Goal: Task Accomplishment & Management: Manage account settings

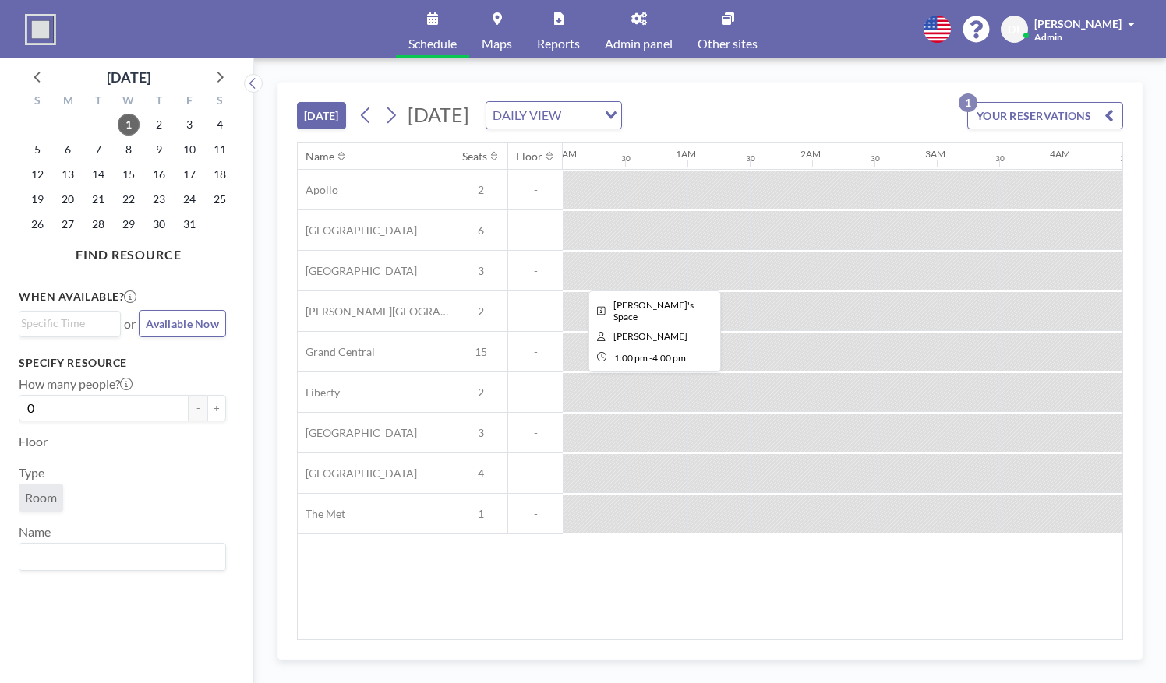
scroll to position [0, 1720]
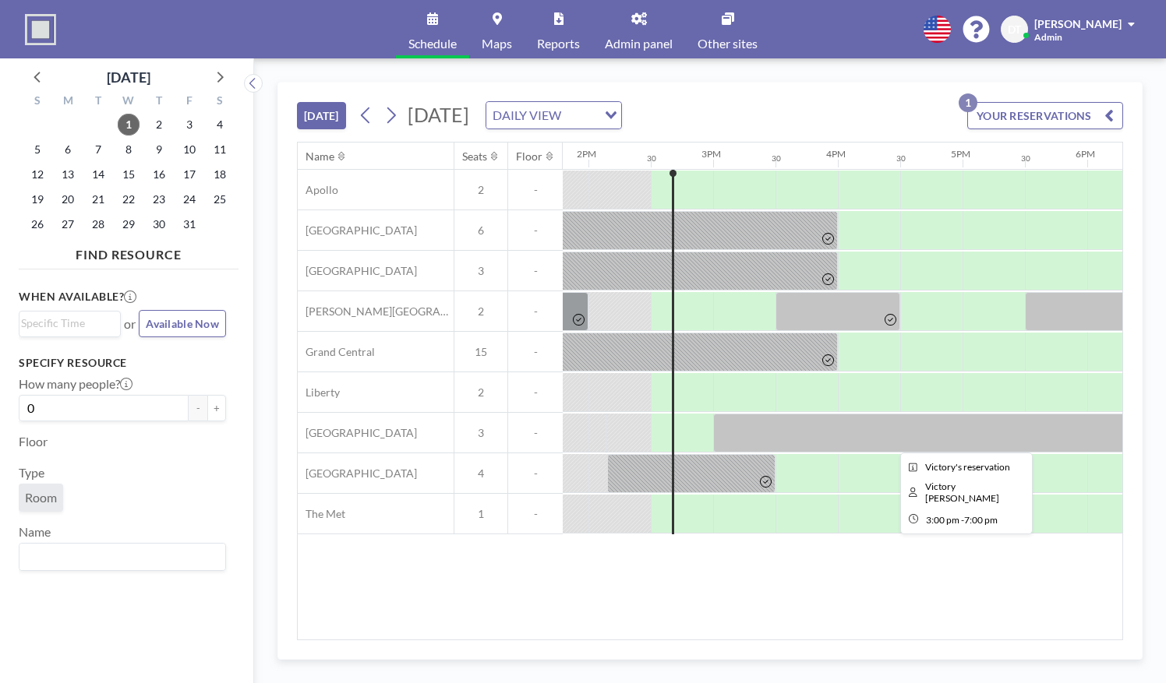
click at [788, 434] on div at bounding box center [962, 433] width 499 height 39
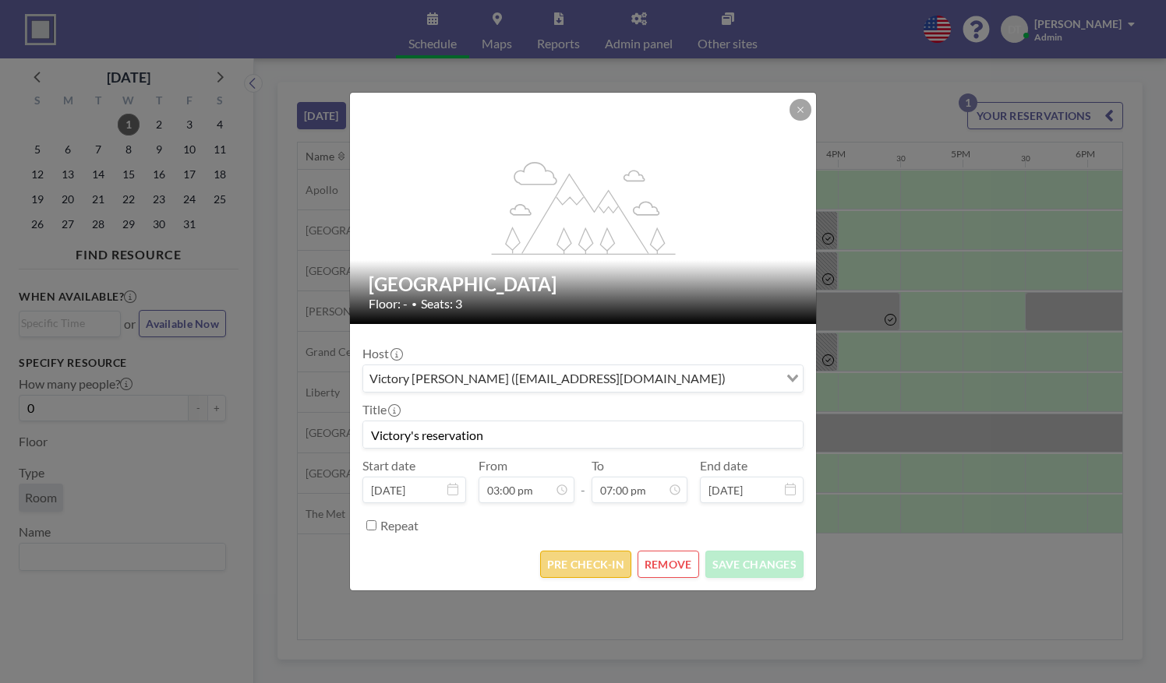
click at [576, 562] on button "PRE CHECK-IN" at bounding box center [585, 564] width 91 height 27
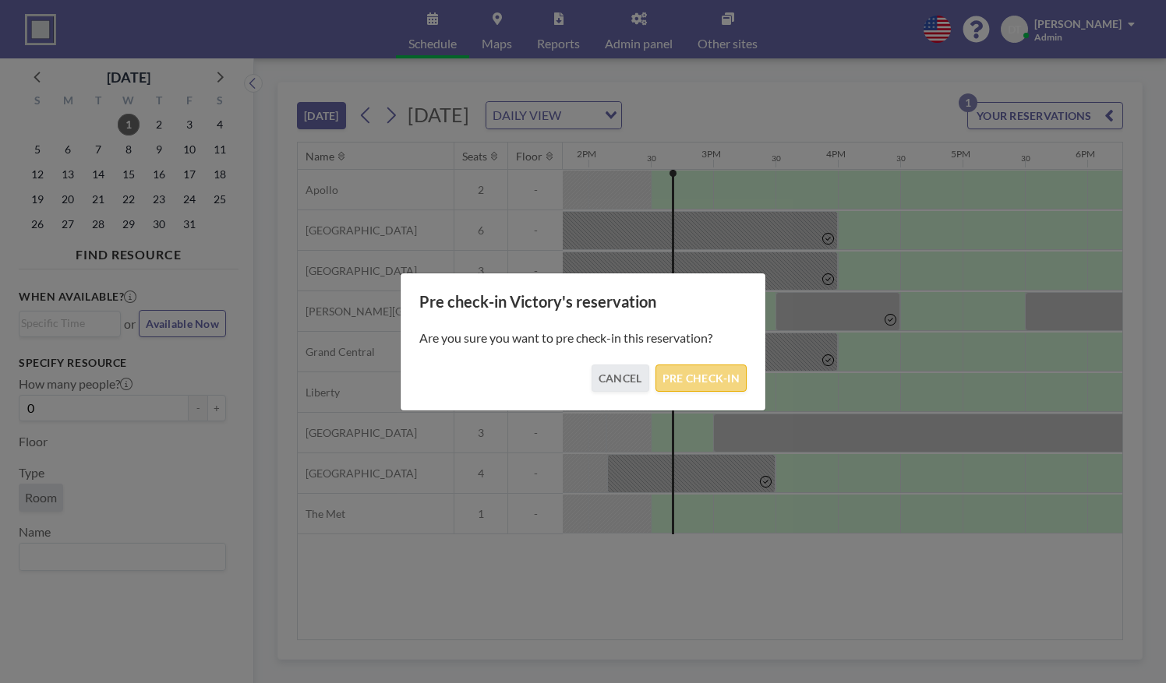
click at [664, 372] on button "PRE CHECK-IN" at bounding box center [700, 378] width 91 height 27
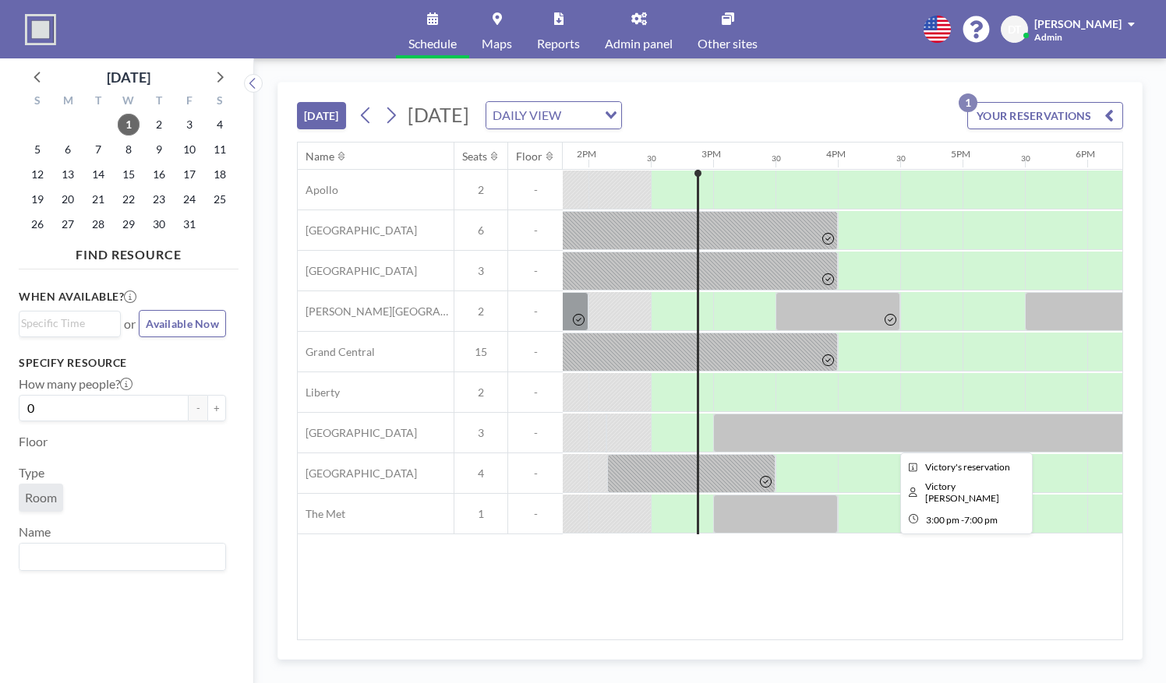
click at [770, 422] on div at bounding box center [962, 433] width 499 height 39
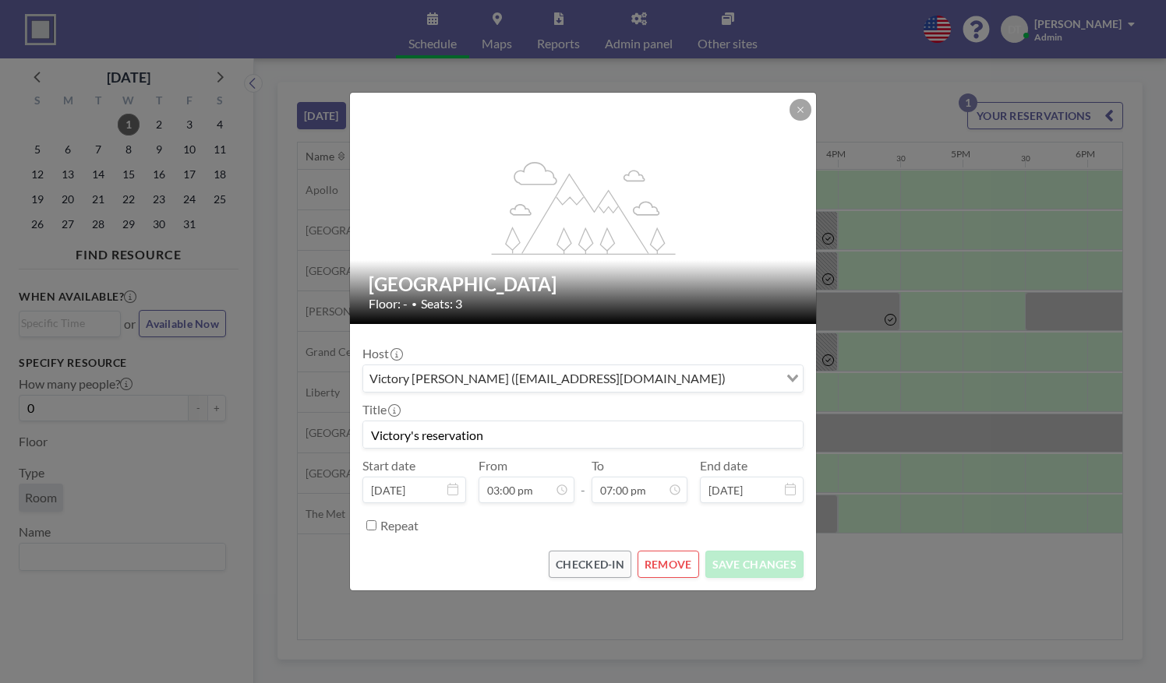
scroll to position [1054, 0]
click at [641, 523] on div "Repeat" at bounding box center [591, 526] width 423 height 26
click at [881, 580] on div "flex-grow: 1.2; Penn Station Floor: - • Seats: 3 Host Victory [PERSON_NAME] ([E…" at bounding box center [583, 341] width 1166 height 683
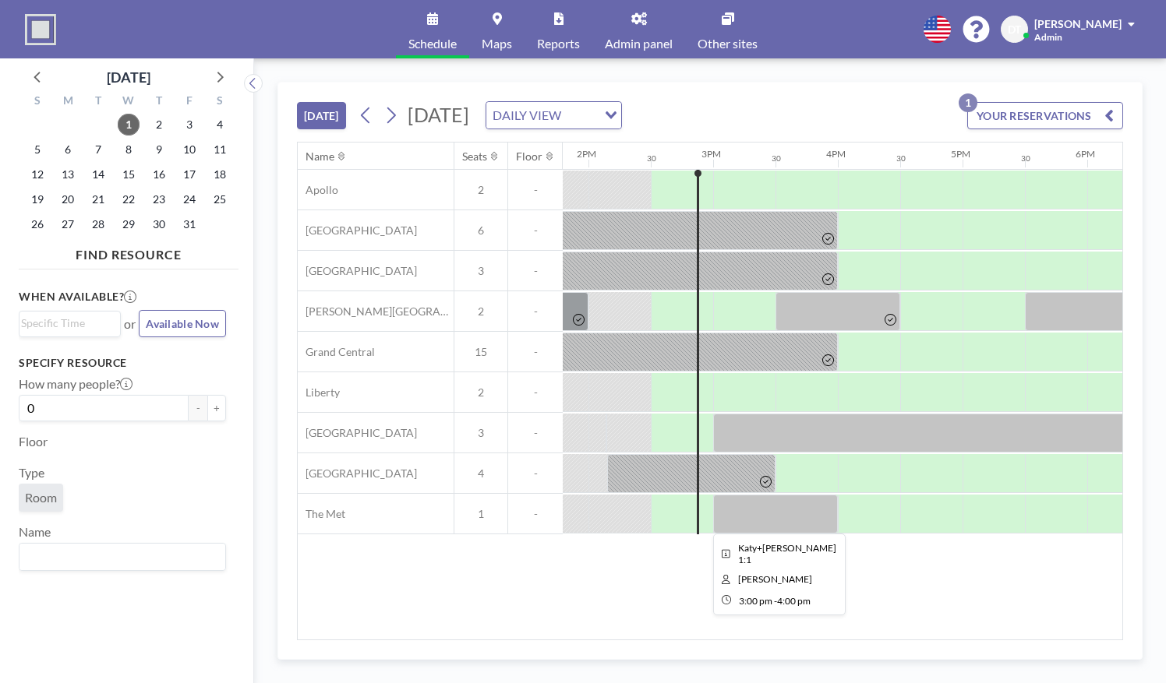
click at [771, 507] on div at bounding box center [775, 514] width 125 height 39
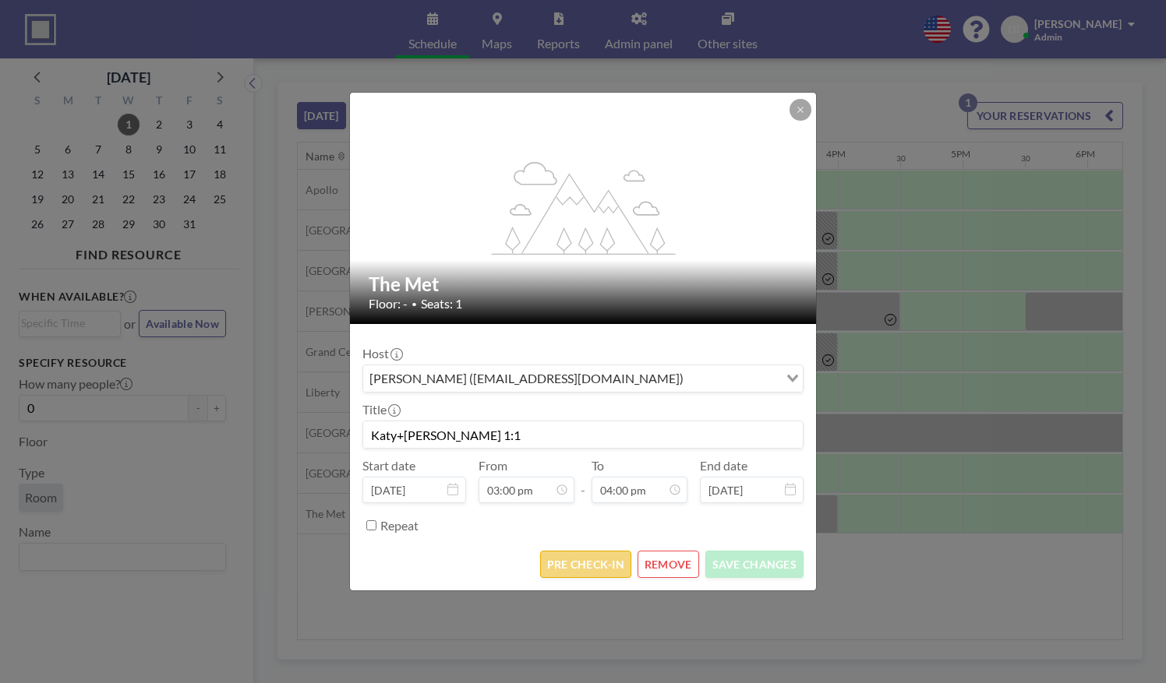
click at [592, 564] on button "PRE CHECK-IN" at bounding box center [585, 564] width 91 height 27
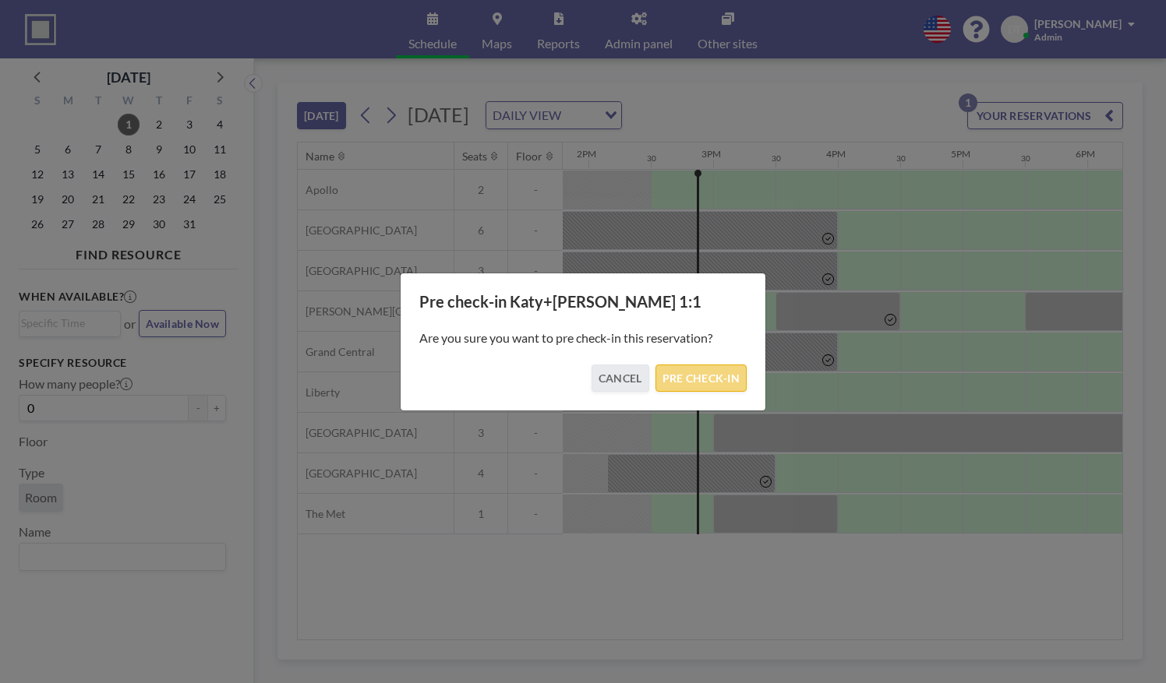
click at [689, 383] on button "PRE CHECK-IN" at bounding box center [700, 378] width 91 height 27
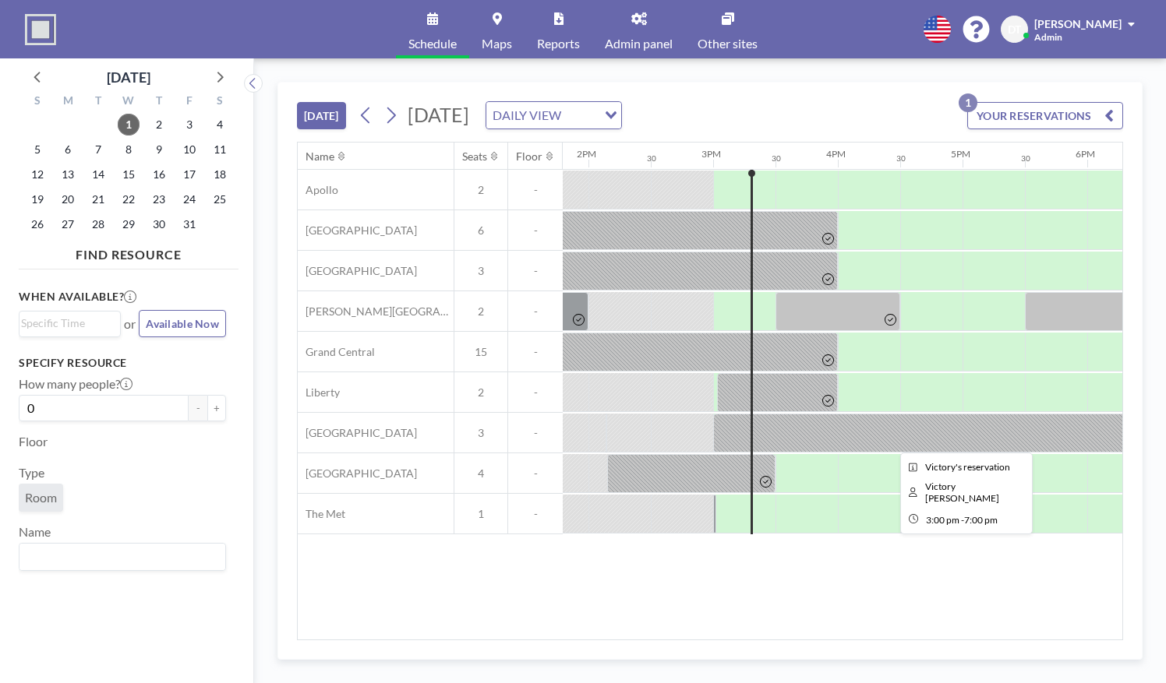
click at [804, 429] on div at bounding box center [962, 433] width 499 height 39
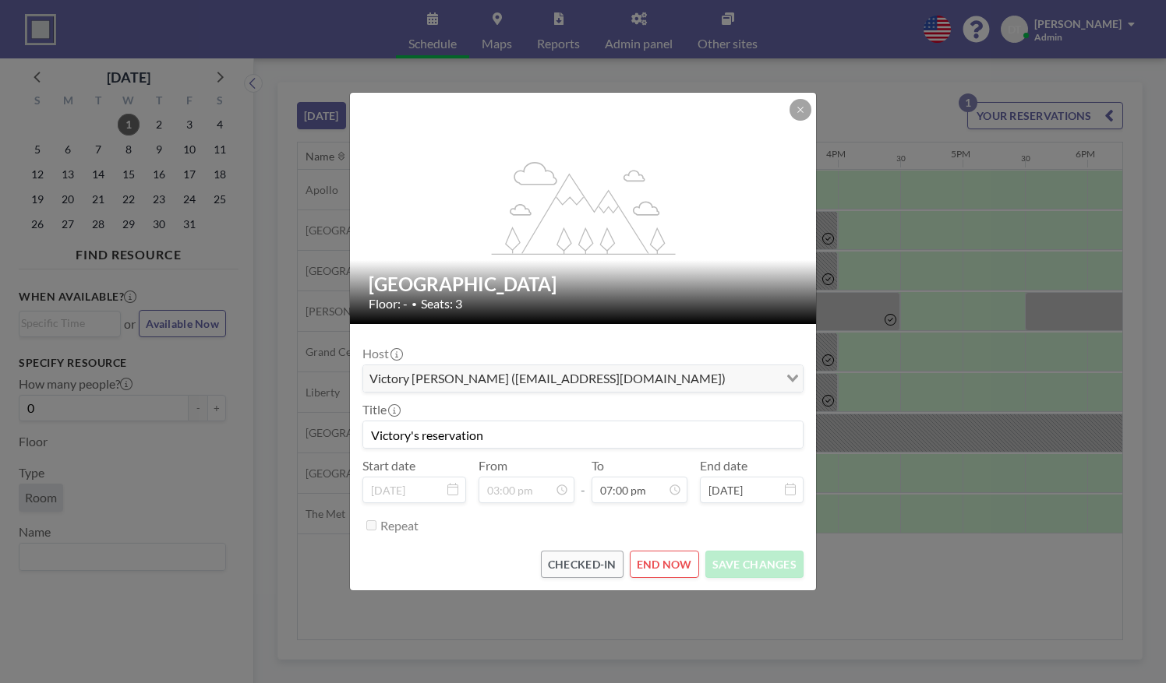
click at [887, 583] on div "flex-grow: 1.2; Penn Station Floor: - • Seats: 3 Host Victory [PERSON_NAME] ([E…" at bounding box center [583, 341] width 1166 height 683
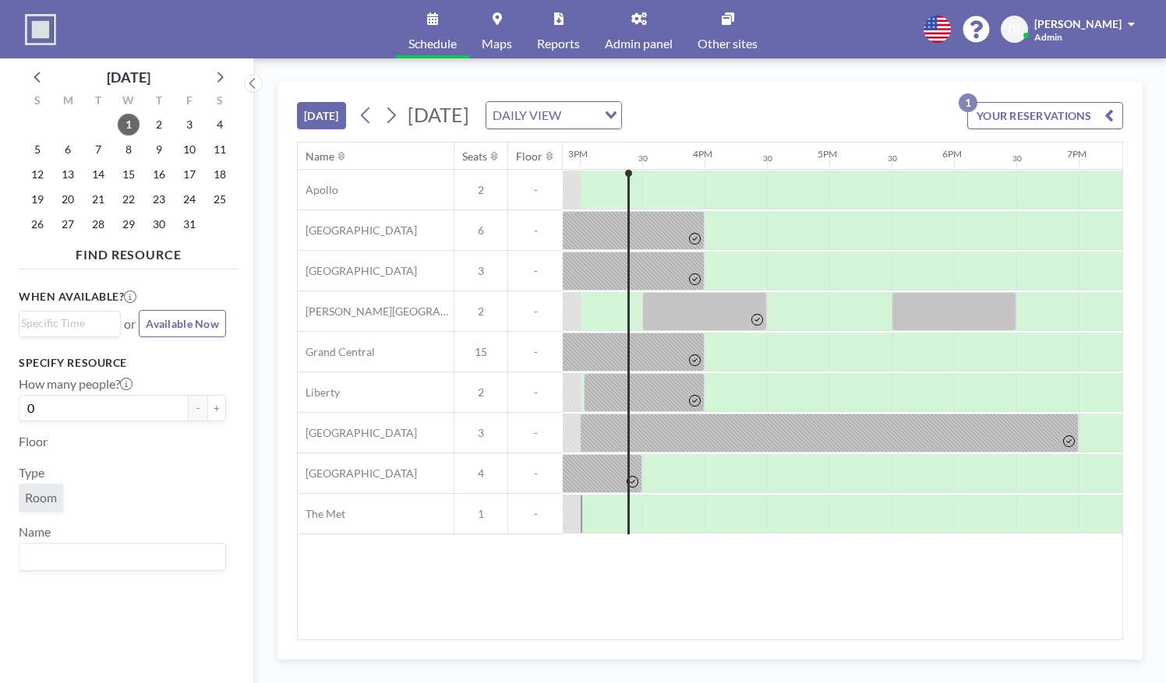
scroll to position [0, 1855]
